Goal: Task Accomplishment & Management: Use online tool/utility

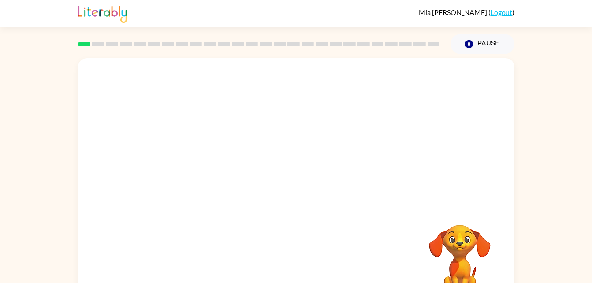
drag, startPoint x: 218, startPoint y: 154, endPoint x: 457, endPoint y: 171, distance: 239.2
click at [457, 171] on div at bounding box center [296, 132] width 437 height 148
click at [295, 192] on icon "button" at bounding box center [295, 188] width 15 height 15
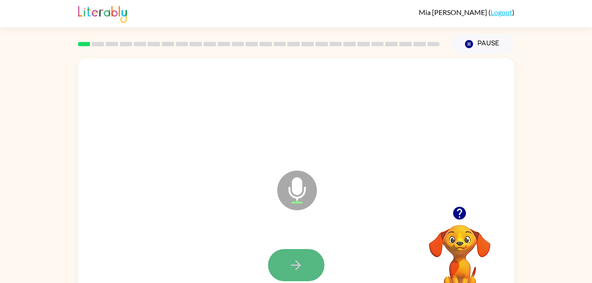
click at [302, 262] on icon "button" at bounding box center [295, 265] width 15 height 15
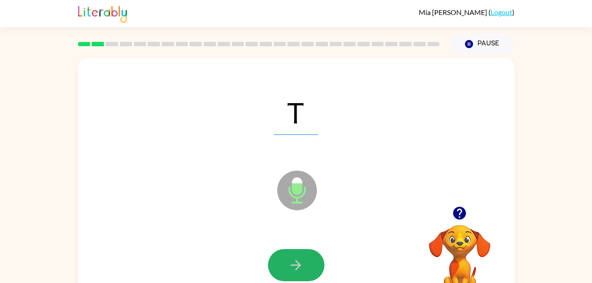
click at [302, 262] on icon "button" at bounding box center [295, 265] width 15 height 15
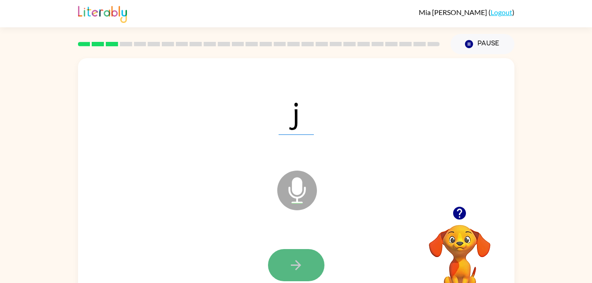
click at [315, 263] on button "button" at bounding box center [296, 265] width 56 height 32
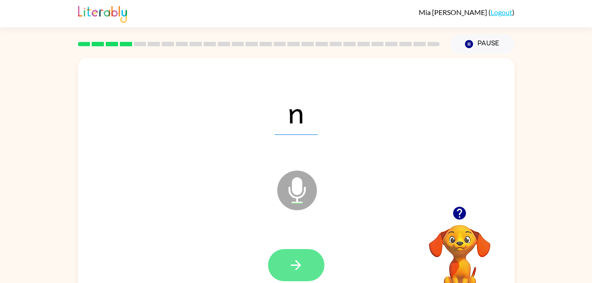
click at [295, 262] on icon "button" at bounding box center [295, 265] width 15 height 15
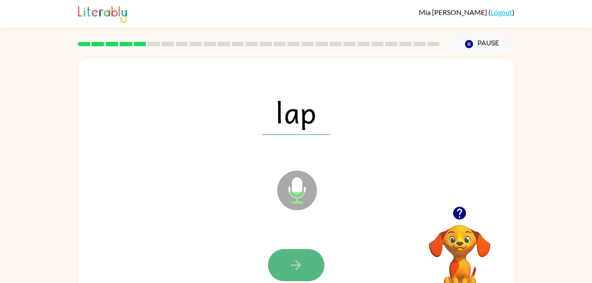
click at [295, 259] on icon "button" at bounding box center [295, 265] width 15 height 15
click at [308, 253] on button "button" at bounding box center [296, 265] width 56 height 32
click at [306, 276] on button "button" at bounding box center [296, 265] width 56 height 32
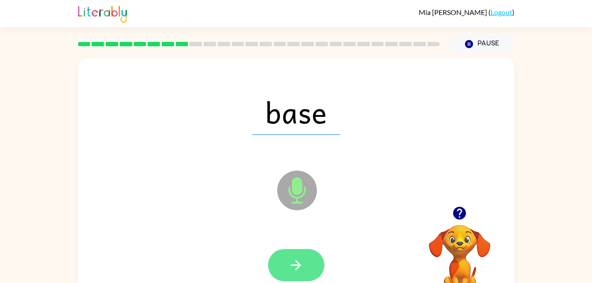
click at [289, 273] on icon "button" at bounding box center [295, 265] width 15 height 15
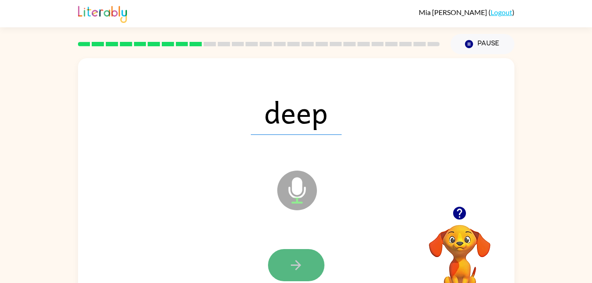
click at [299, 260] on icon "button" at bounding box center [295, 265] width 15 height 15
click at [304, 256] on button "button" at bounding box center [296, 265] width 56 height 32
click at [301, 255] on button "button" at bounding box center [296, 265] width 56 height 32
click at [318, 269] on button "button" at bounding box center [296, 265] width 56 height 32
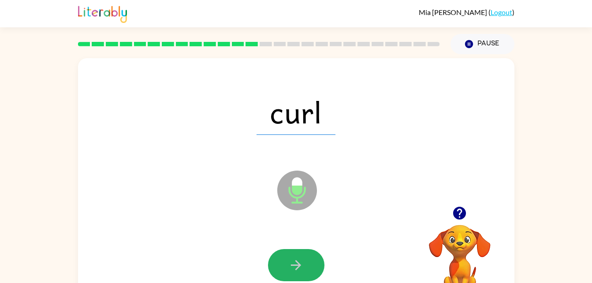
click at [318, 269] on button "button" at bounding box center [296, 265] width 56 height 32
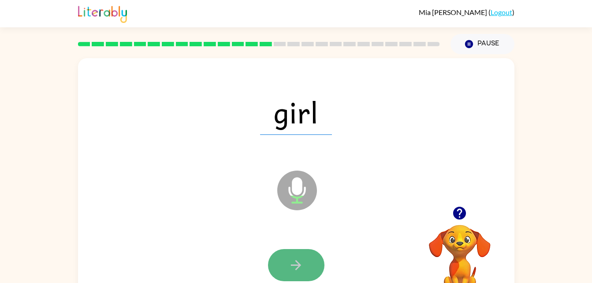
click at [310, 258] on button "button" at bounding box center [296, 265] width 56 height 32
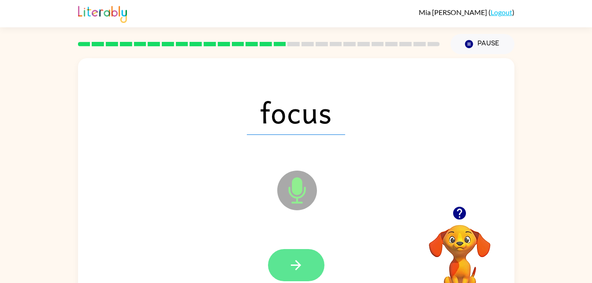
click at [299, 258] on icon "button" at bounding box center [295, 265] width 15 height 15
click at [307, 260] on button "button" at bounding box center [296, 265] width 56 height 32
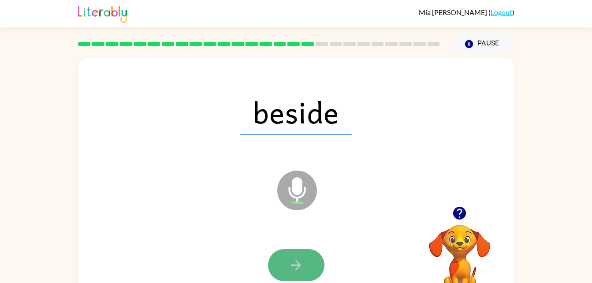
click at [303, 260] on icon "button" at bounding box center [295, 265] width 15 height 15
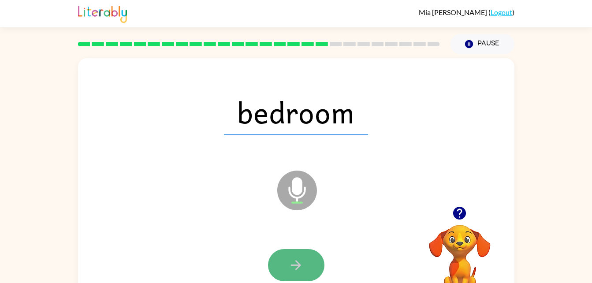
click at [296, 260] on icon "button" at bounding box center [295, 265] width 15 height 15
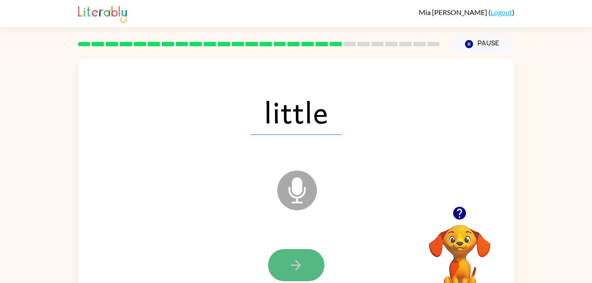
click at [288, 266] on button "button" at bounding box center [296, 265] width 56 height 32
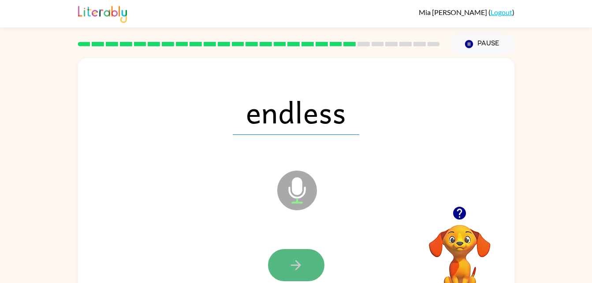
click at [290, 264] on icon "button" at bounding box center [295, 265] width 15 height 15
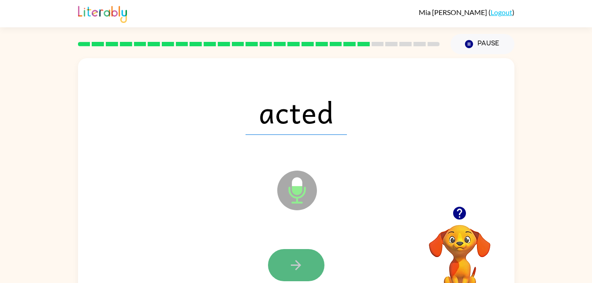
click at [315, 260] on button "button" at bounding box center [296, 265] width 56 height 32
click at [298, 268] on icon "button" at bounding box center [296, 265] width 10 height 10
click at [304, 275] on button "button" at bounding box center [296, 265] width 56 height 32
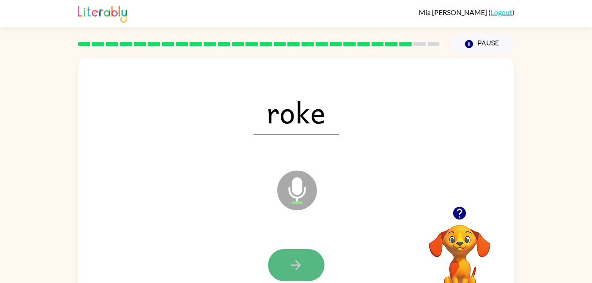
click at [303, 261] on icon "button" at bounding box center [295, 265] width 15 height 15
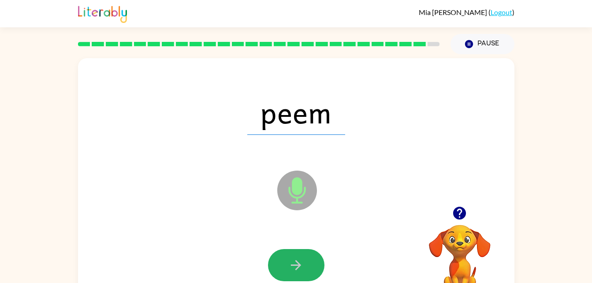
click at [303, 261] on icon "button" at bounding box center [295, 265] width 15 height 15
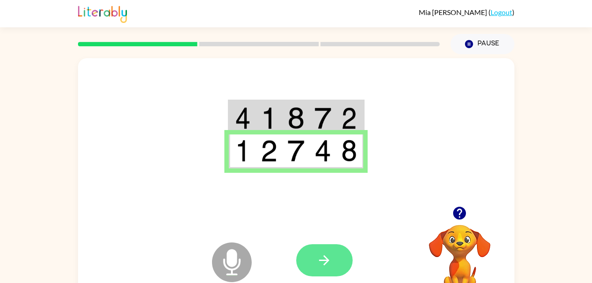
click at [333, 245] on button "button" at bounding box center [324, 260] width 56 height 32
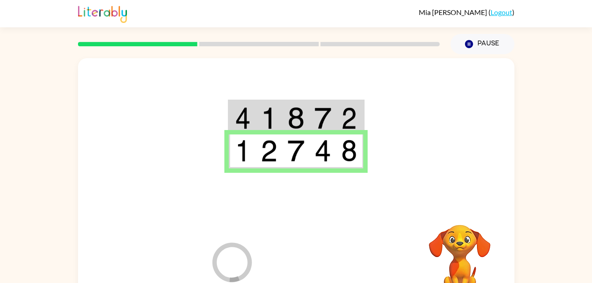
click at [326, 251] on div at bounding box center [361, 260] width 130 height 99
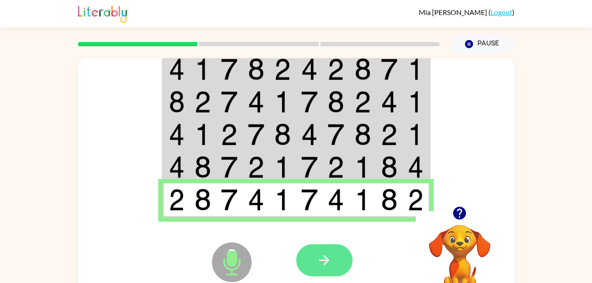
click at [336, 245] on button "button" at bounding box center [324, 260] width 56 height 32
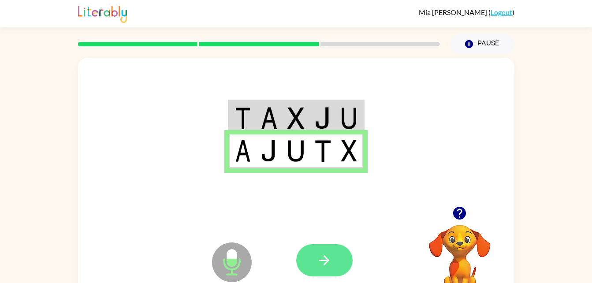
click at [329, 265] on icon "button" at bounding box center [324, 260] width 15 height 15
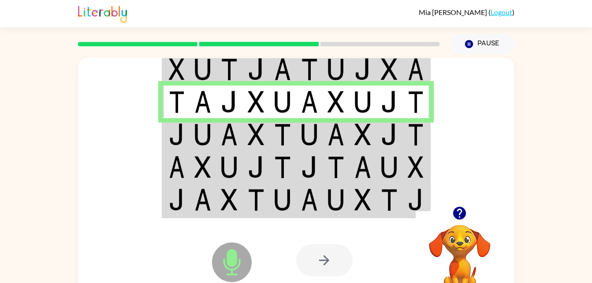
click at [333, 132] on img at bounding box center [336, 134] width 17 height 22
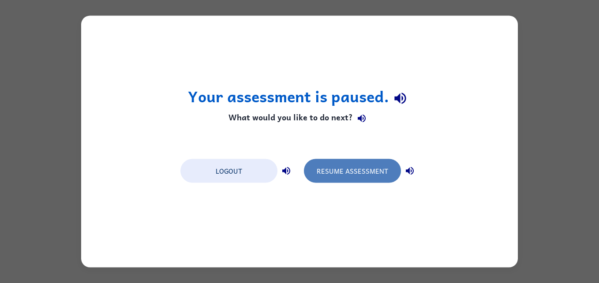
click at [361, 168] on button "Resume Assessment" at bounding box center [352, 171] width 97 height 24
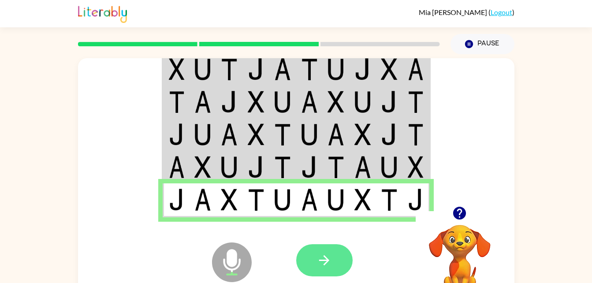
click at [342, 259] on button "button" at bounding box center [324, 260] width 56 height 32
